Goal: Information Seeking & Learning: Compare options

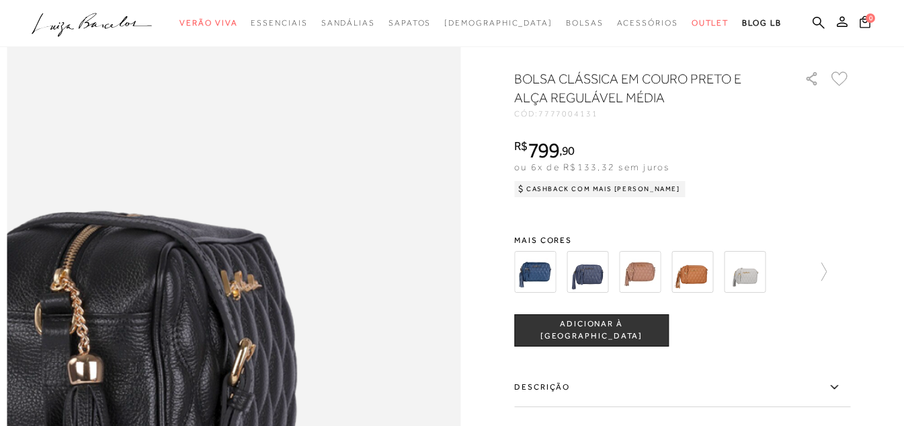
scroll to position [807, 0]
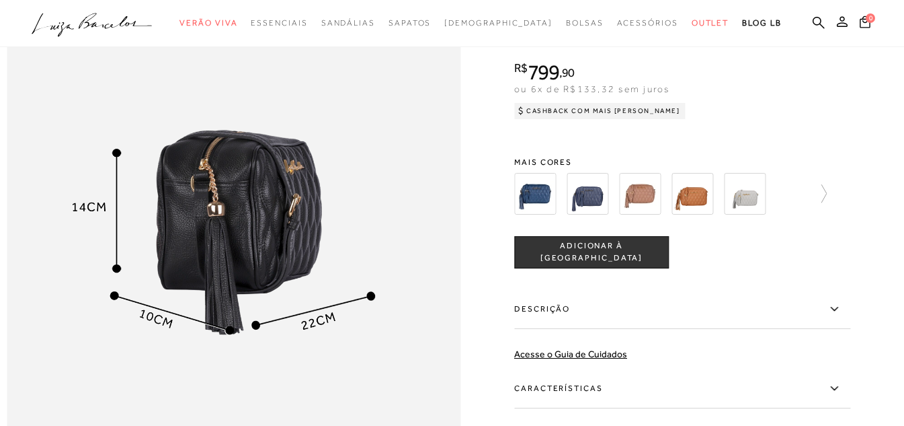
click at [777, 158] on div "BOLSA CLÁSSICA EM COURO PRETO E ALÇA REGULÁVEL MÉDIA CÓD: 7777004131 × É necess…" at bounding box center [682, 264] width 336 height 547
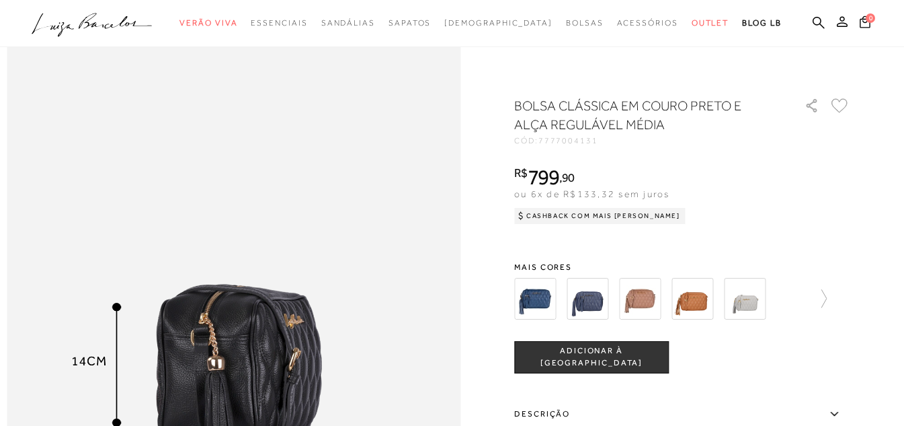
scroll to position [605, 0]
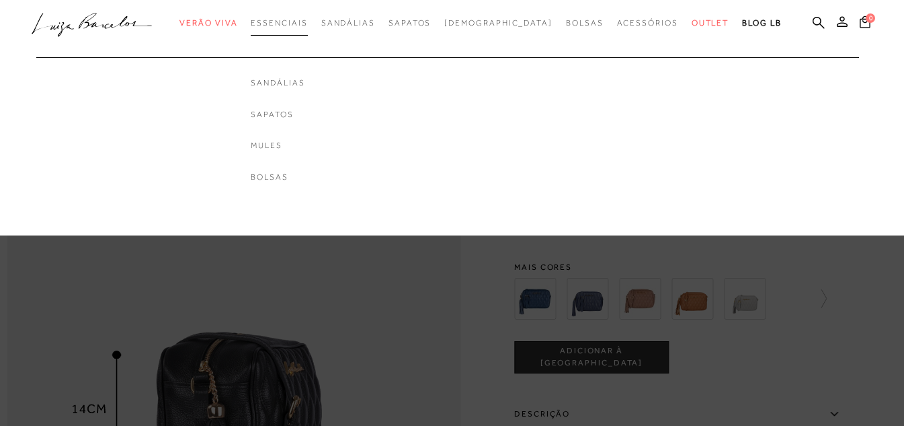
click at [307, 19] on span "Essenciais" at bounding box center [279, 22] width 56 height 9
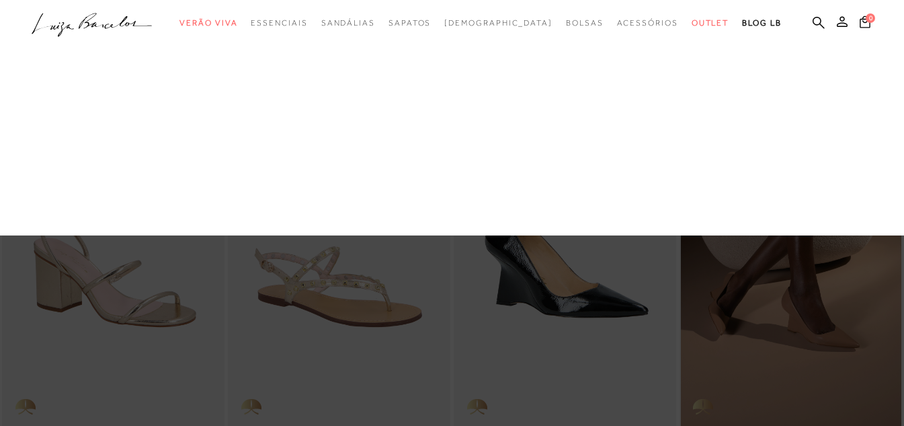
click at [0, 0] on link "Bolsas" at bounding box center [0, 0] width 0 height 0
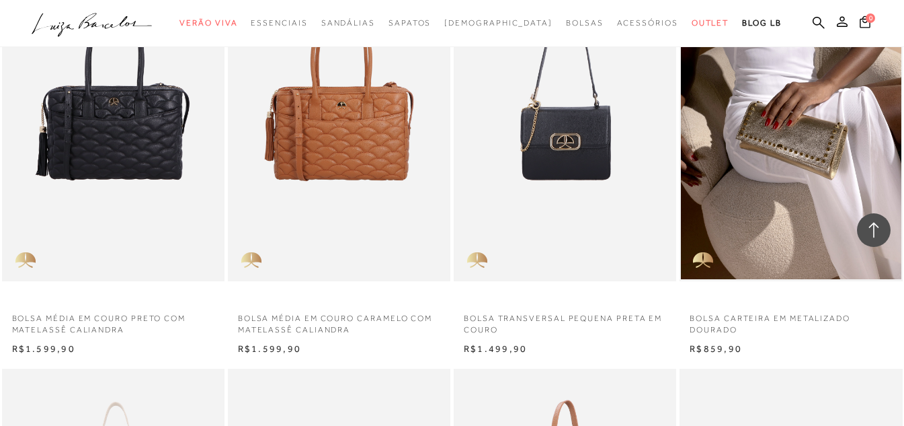
scroll to position [807, 0]
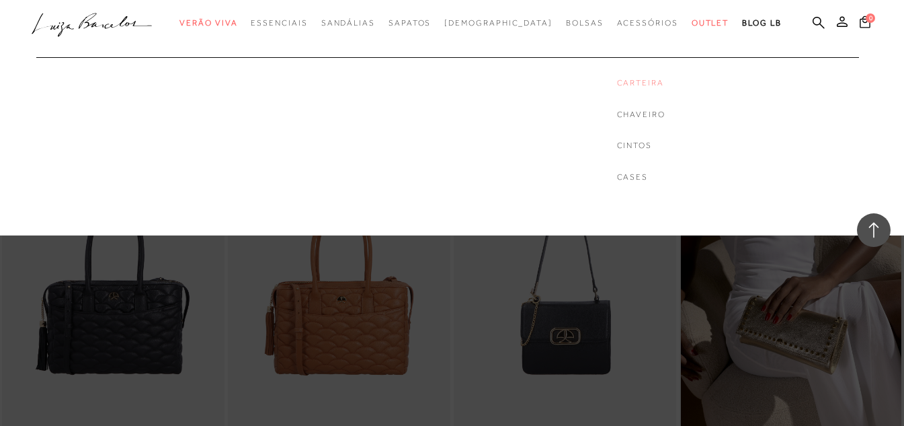
click at [617, 82] on link "Carteira" at bounding box center [641, 82] width 48 height 11
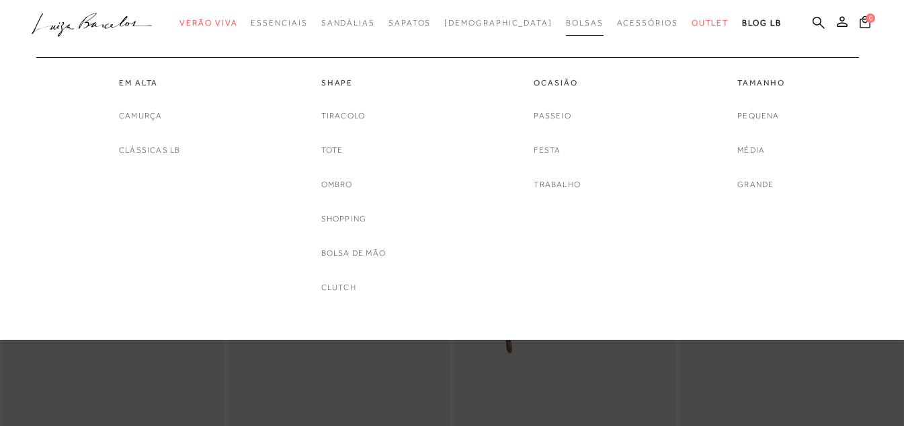
click at [566, 23] on span "Bolsas" at bounding box center [585, 22] width 38 height 9
click at [549, 179] on link "Trabalho" at bounding box center [557, 184] width 47 height 14
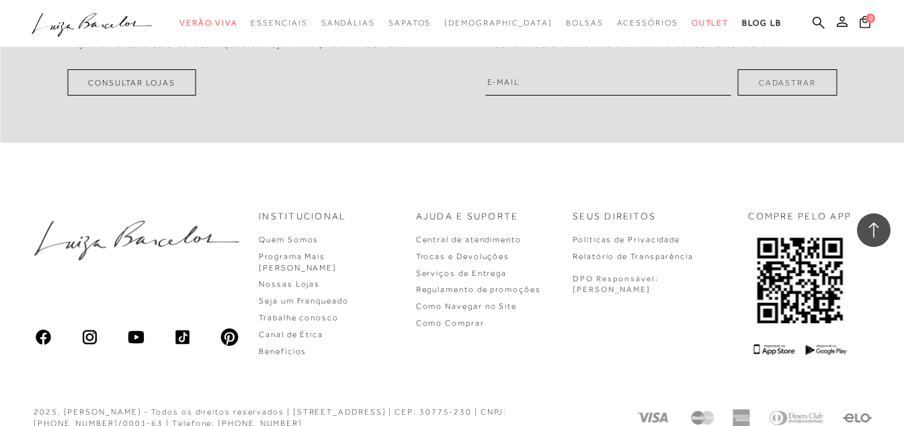
scroll to position [2890, 0]
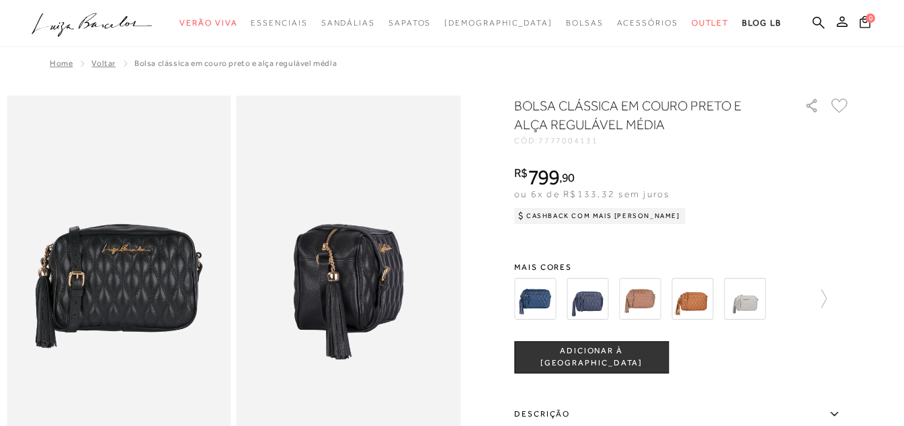
click at [585, 294] on img at bounding box center [588, 299] width 42 height 42
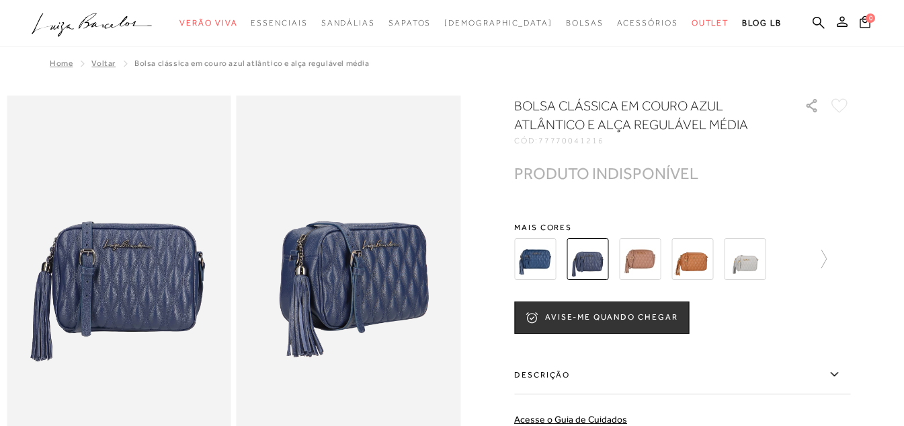
click at [645, 267] on img at bounding box center [640, 259] width 42 height 42
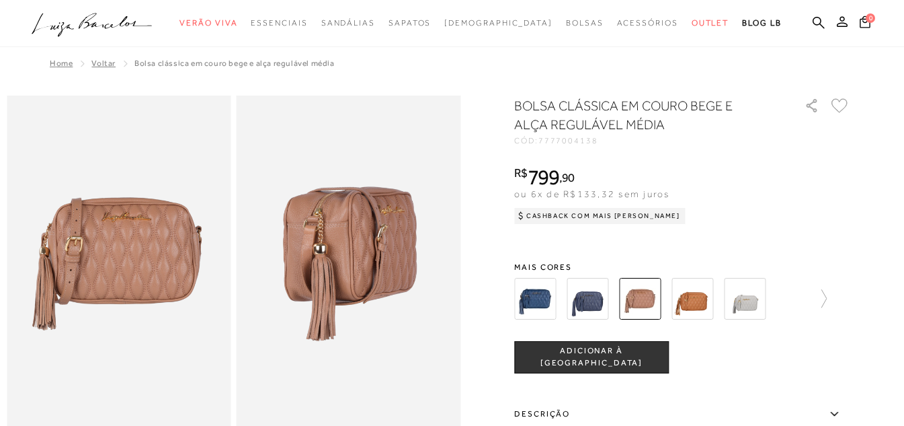
click at [681, 253] on div "BOLSA CLÁSSICA EM COURO BEGE E ALÇA REGULÁVEL MÉDIA CÓD: 7777004138 × É necessá…" at bounding box center [682, 369] width 336 height 547
click at [700, 296] on img at bounding box center [693, 299] width 42 height 42
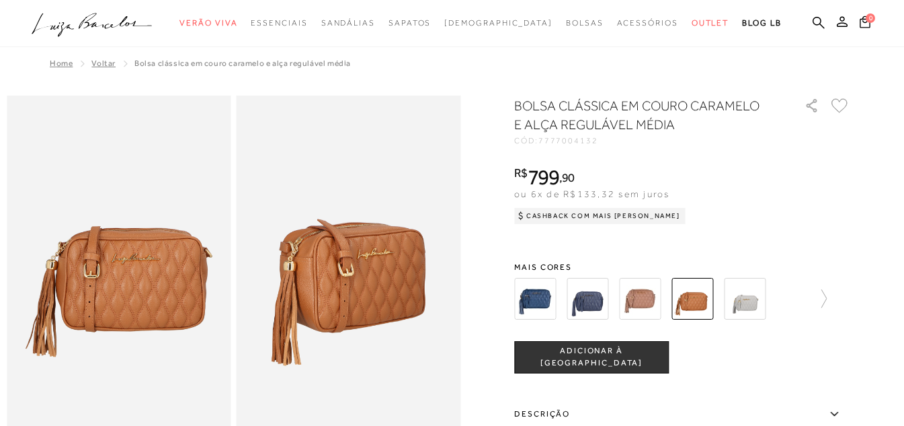
click at [752, 299] on img at bounding box center [745, 299] width 42 height 42
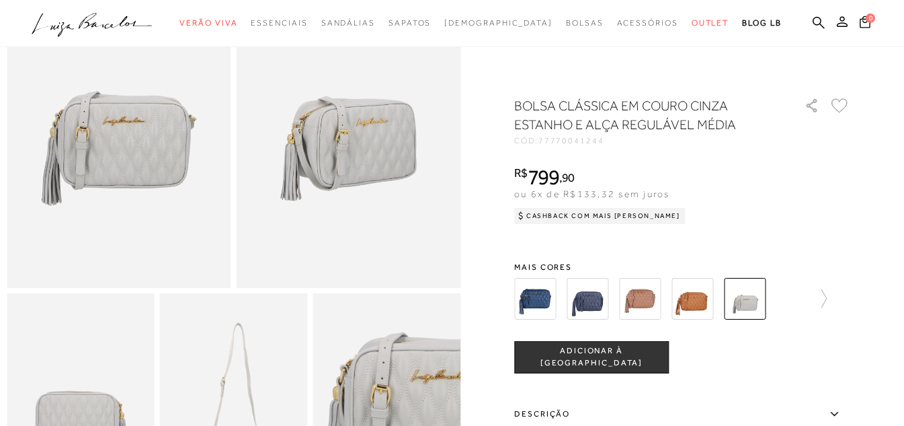
scroll to position [336, 0]
